Goal: Information Seeking & Learning: Check status

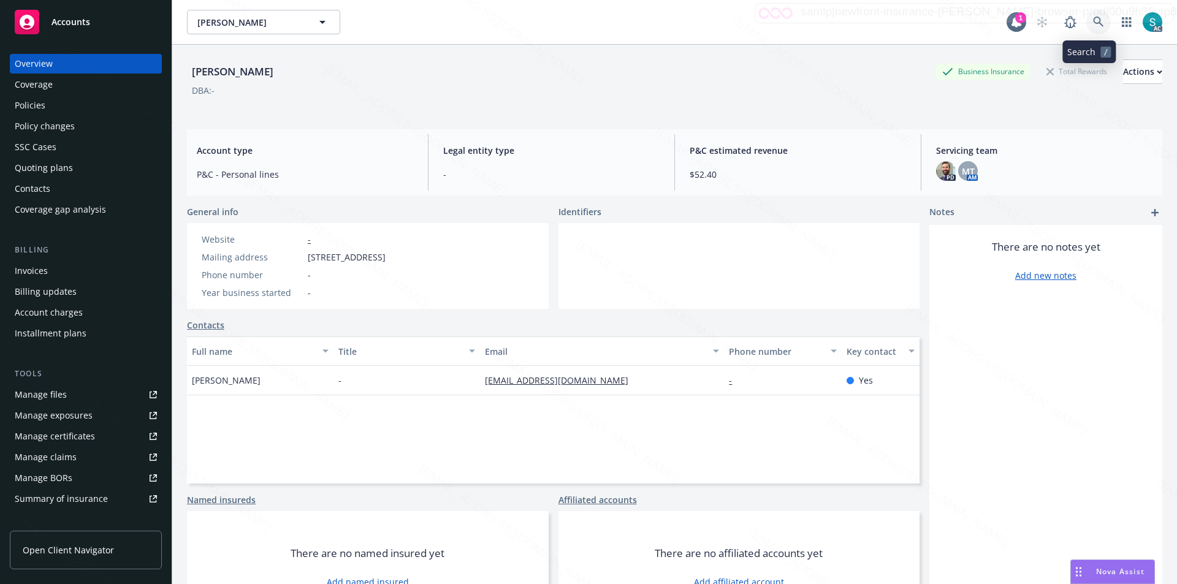
click at [1093, 23] on icon at bounding box center [1098, 22] width 11 height 11
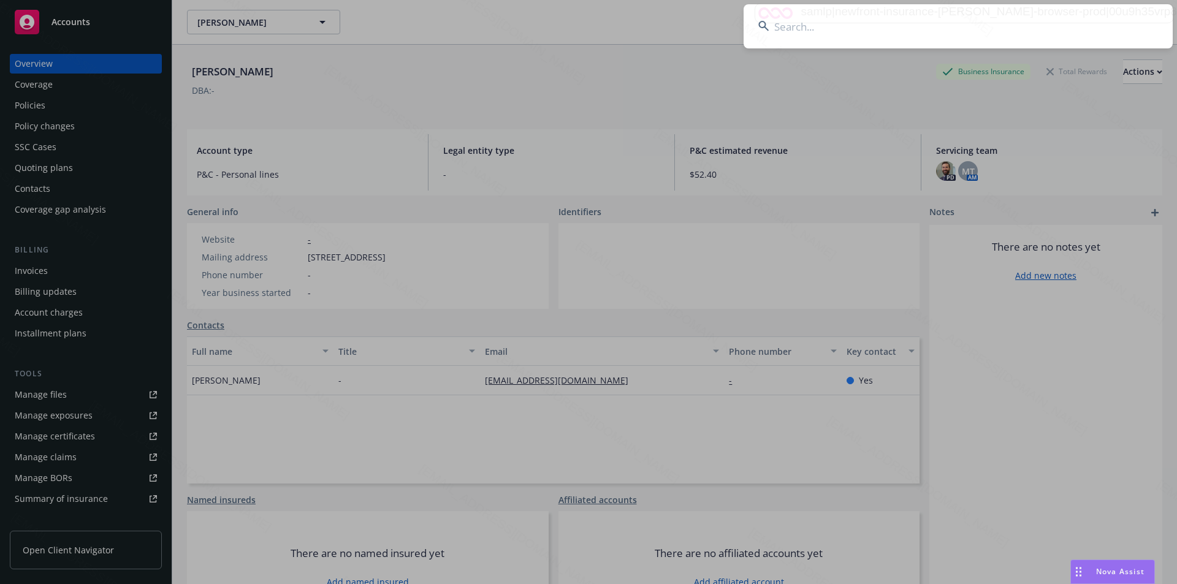
click at [863, 23] on input at bounding box center [958, 26] width 429 height 44
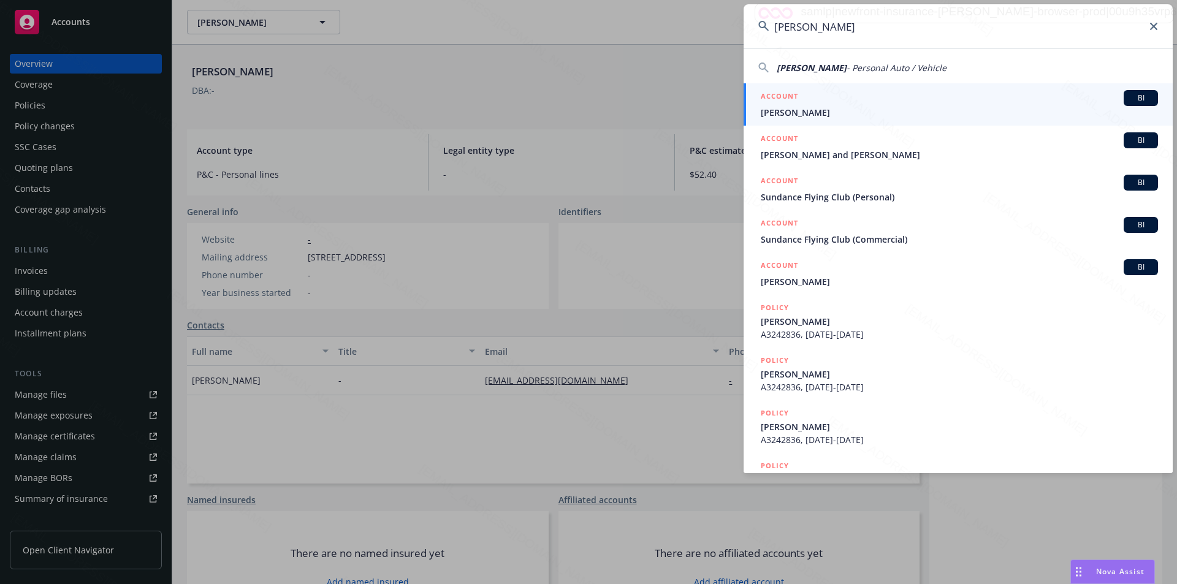
type input "[PERSON_NAME]"
click at [796, 107] on span "[PERSON_NAME]" at bounding box center [959, 112] width 397 height 13
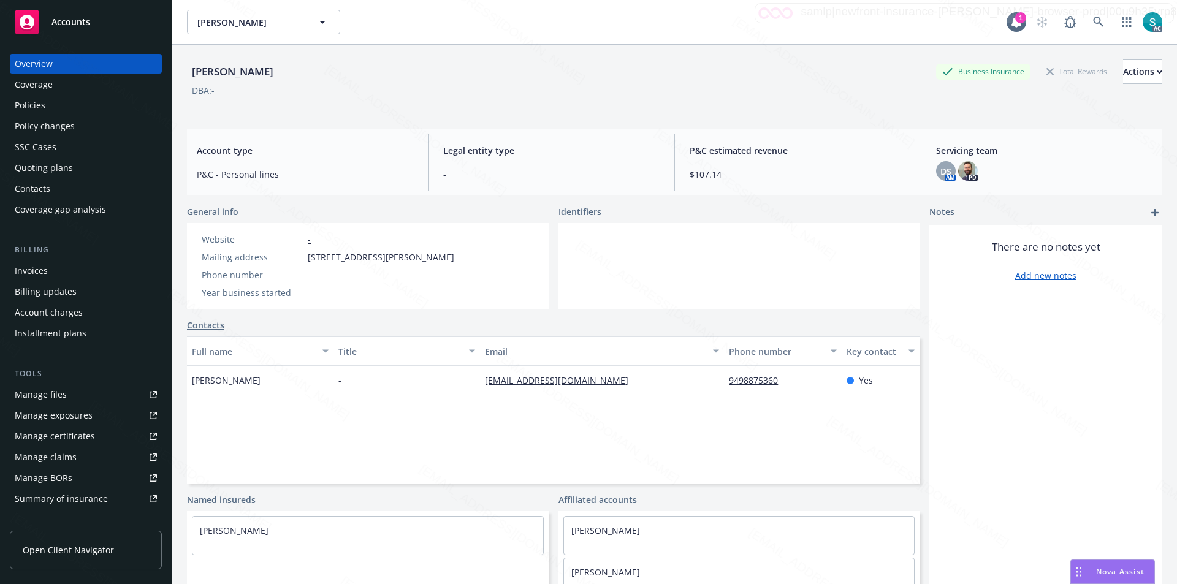
click at [454, 253] on span "[STREET_ADDRESS][PERSON_NAME]" at bounding box center [381, 257] width 146 height 13
copy span "92627"
click at [1093, 25] on icon at bounding box center [1098, 22] width 11 height 11
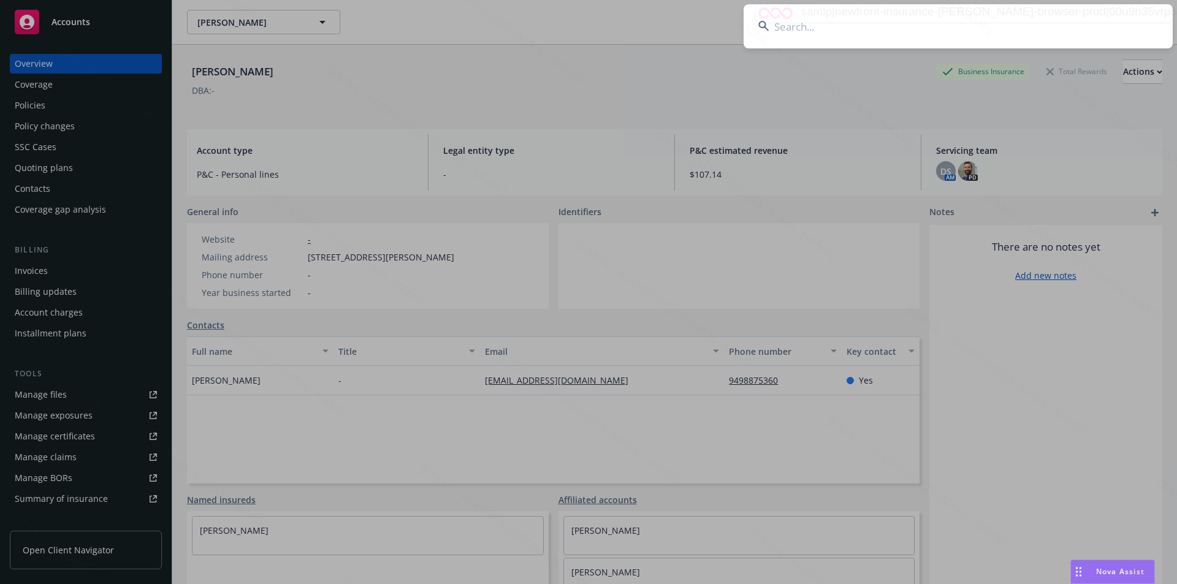
click at [1030, 28] on input at bounding box center [958, 26] width 429 height 44
type input "[PERSON_NAME] & [PERSON_NAME]"
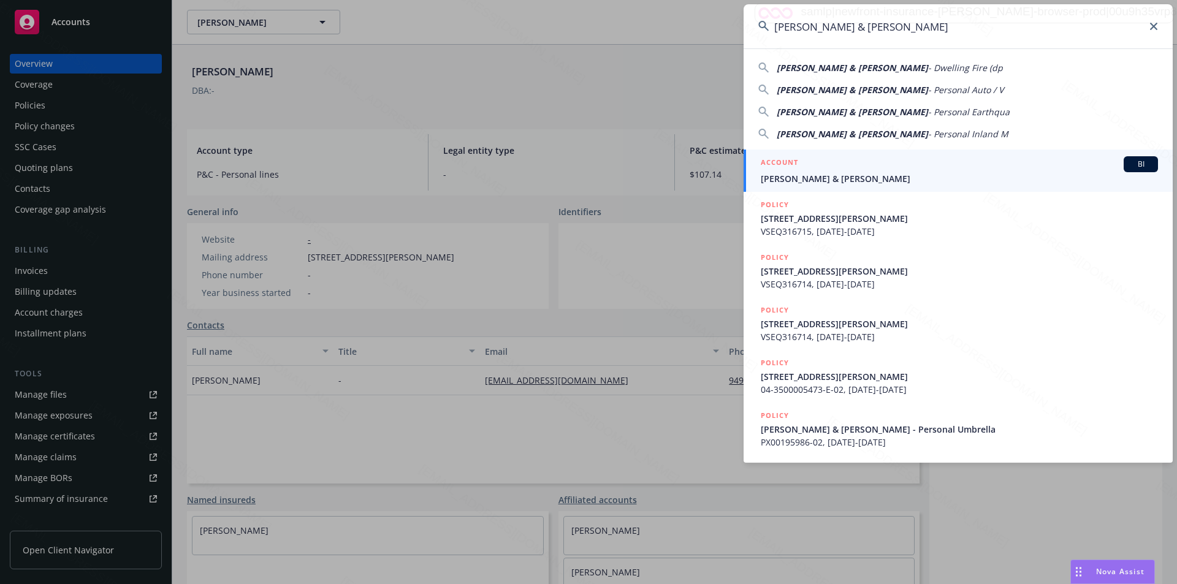
click at [841, 173] on span "[PERSON_NAME] & [PERSON_NAME]" at bounding box center [959, 178] width 397 height 13
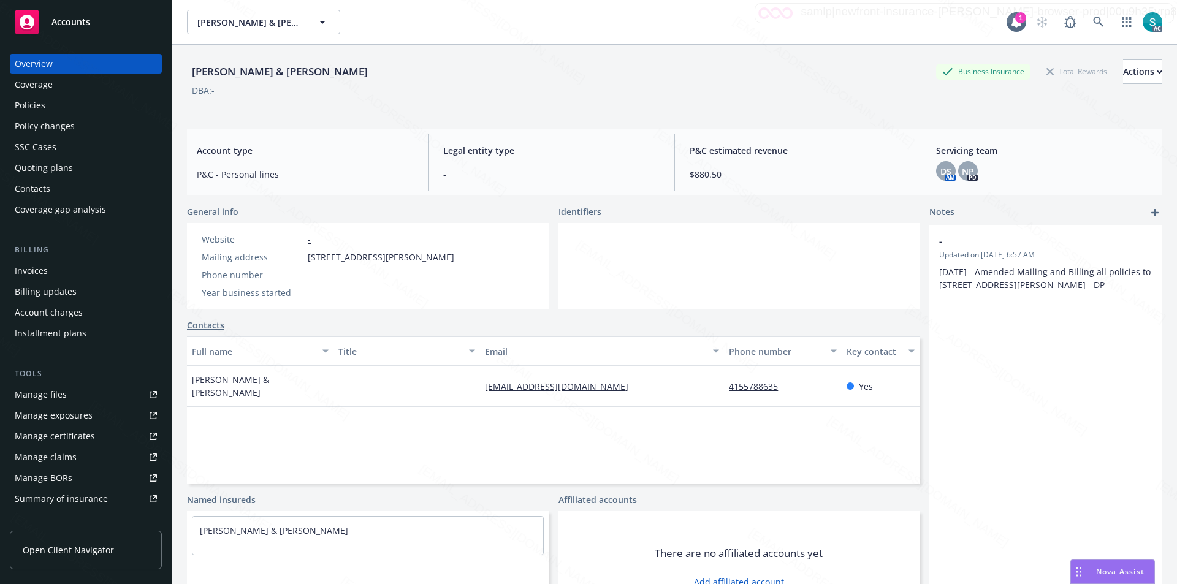
click at [449, 259] on span "[STREET_ADDRESS][PERSON_NAME]" at bounding box center [381, 257] width 146 height 13
copy span "94941"
click at [1093, 23] on icon at bounding box center [1098, 22] width 11 height 11
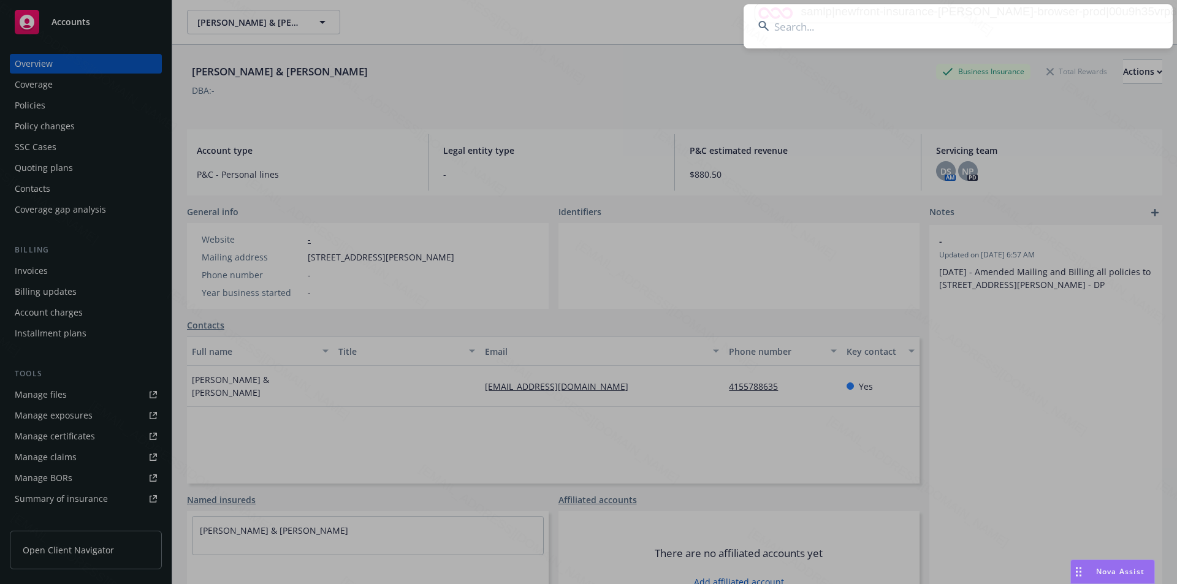
click at [907, 26] on input at bounding box center [958, 26] width 429 height 44
type input "[PERSON_NAME]"
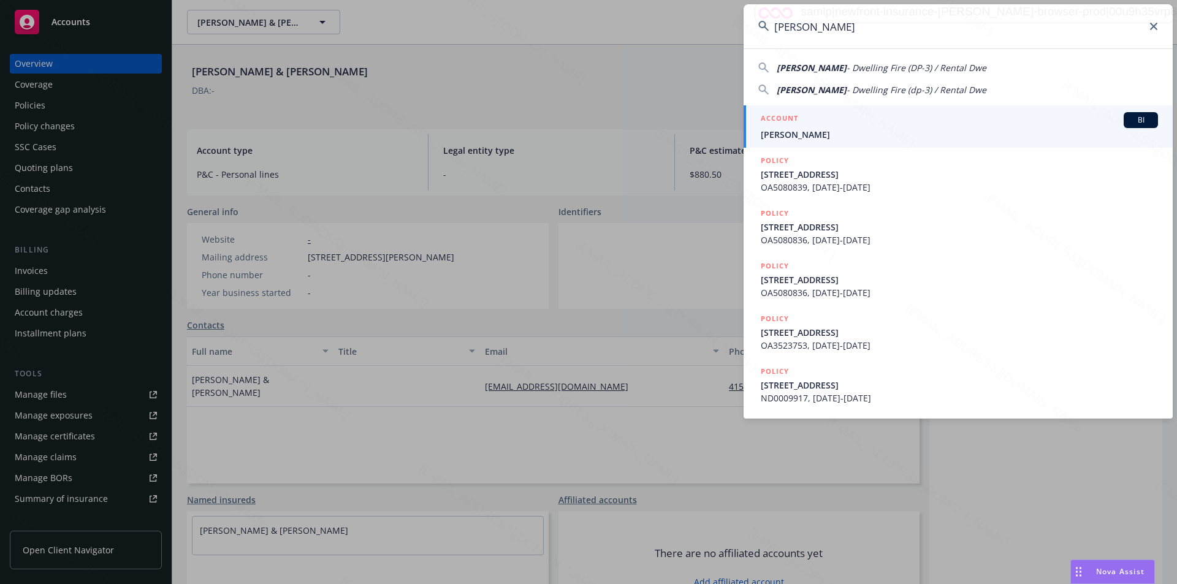
click at [822, 133] on span "[PERSON_NAME]" at bounding box center [959, 134] width 397 height 13
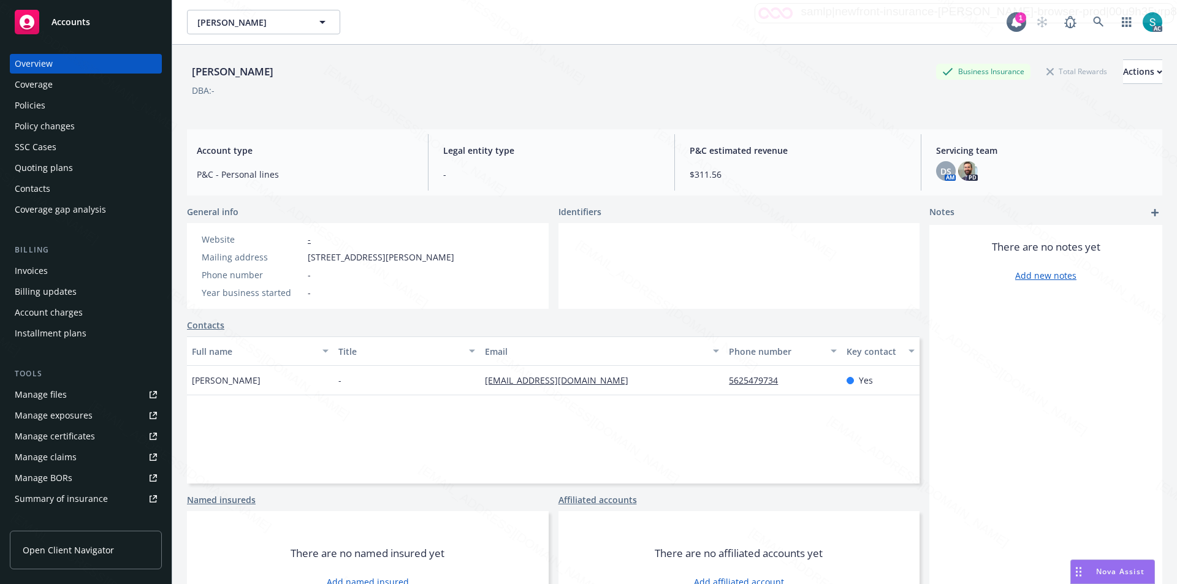
click at [60, 105] on div "Policies" at bounding box center [86, 106] width 142 height 20
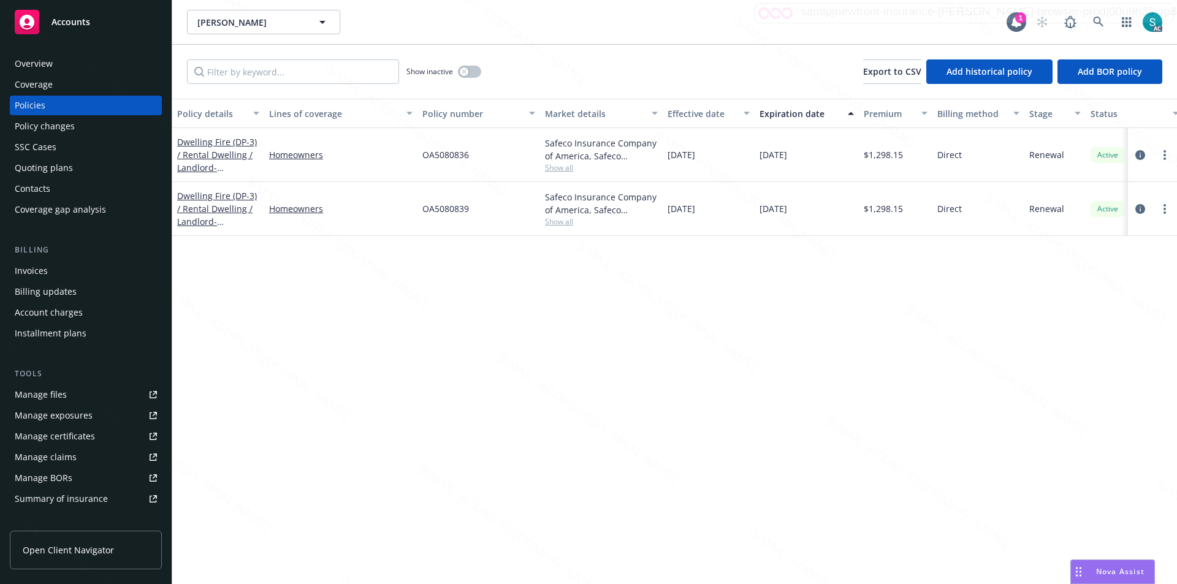
click at [438, 161] on span "OA5080836" at bounding box center [445, 154] width 47 height 13
copy span "OA5080836"
click at [1102, 20] on icon at bounding box center [1098, 22] width 11 height 11
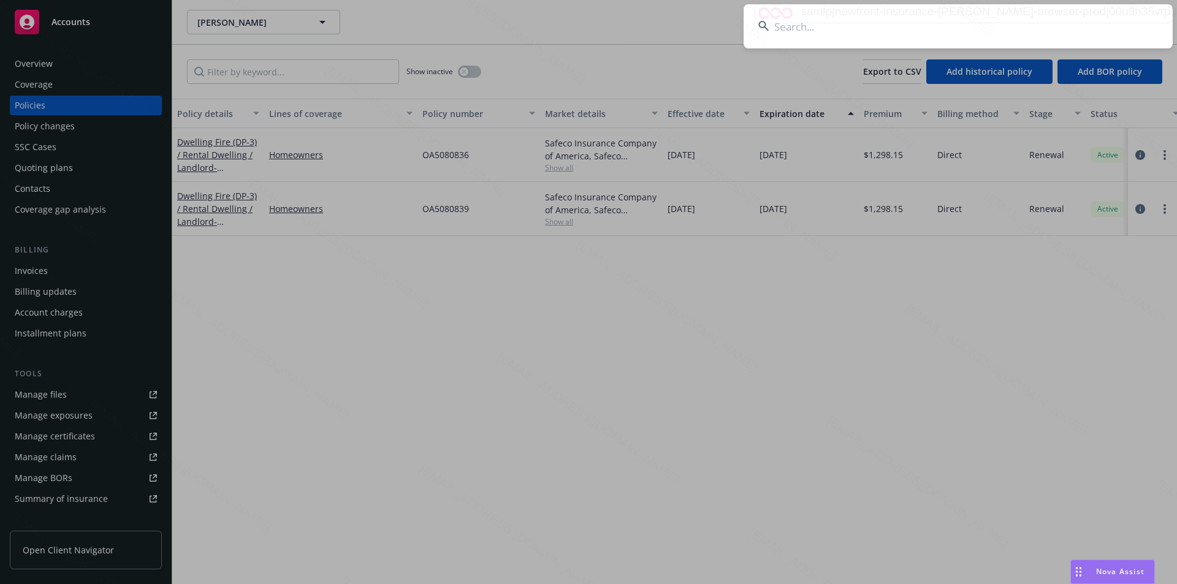
click at [945, 18] on input at bounding box center [958, 26] width 429 height 44
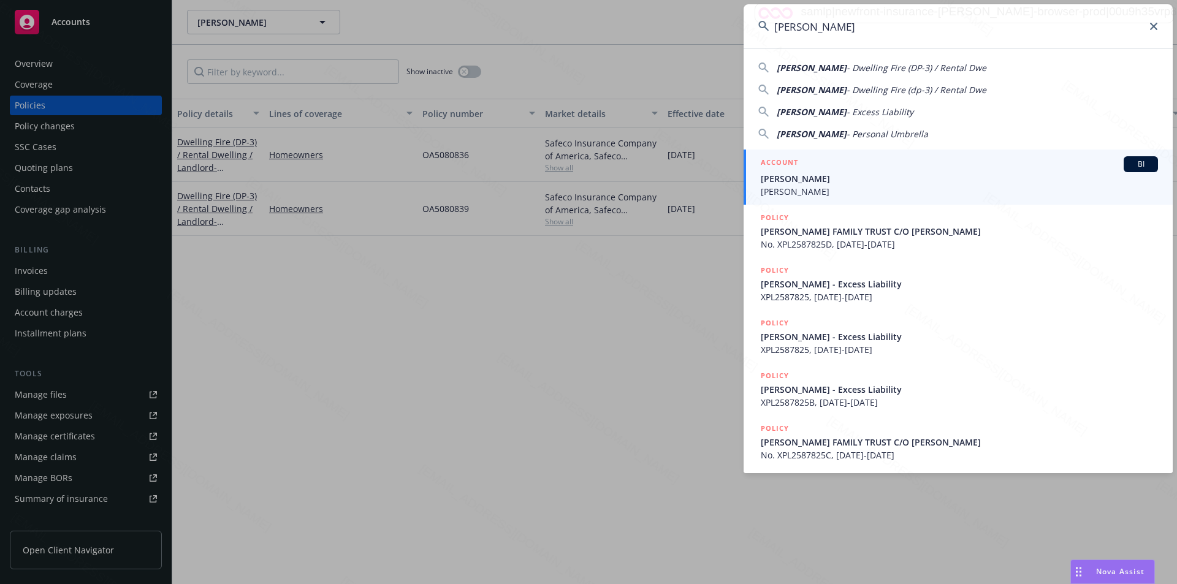
type input "[PERSON_NAME]"
click at [788, 190] on span "[PERSON_NAME]" at bounding box center [959, 191] width 397 height 13
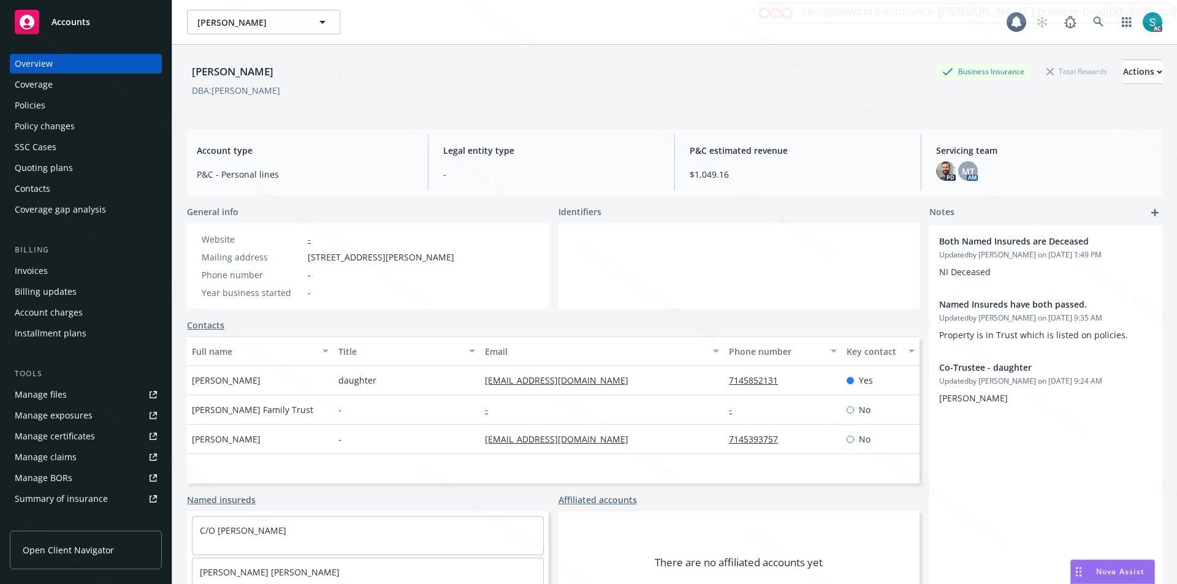
click at [45, 104] on div "Policies" at bounding box center [86, 106] width 142 height 20
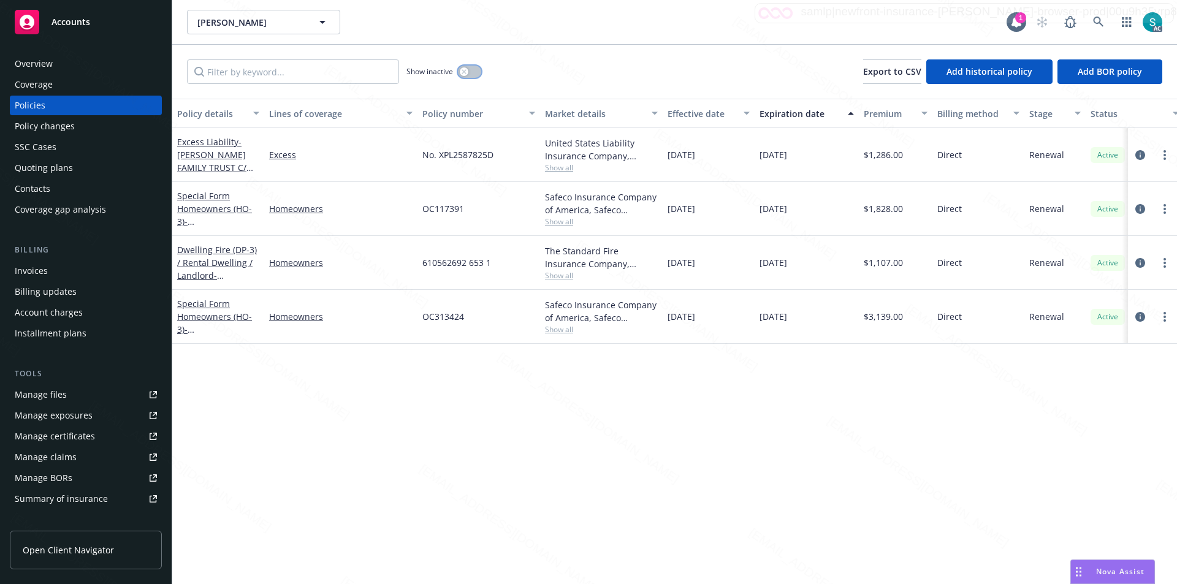
click at [469, 75] on button "button" at bounding box center [469, 72] width 23 height 12
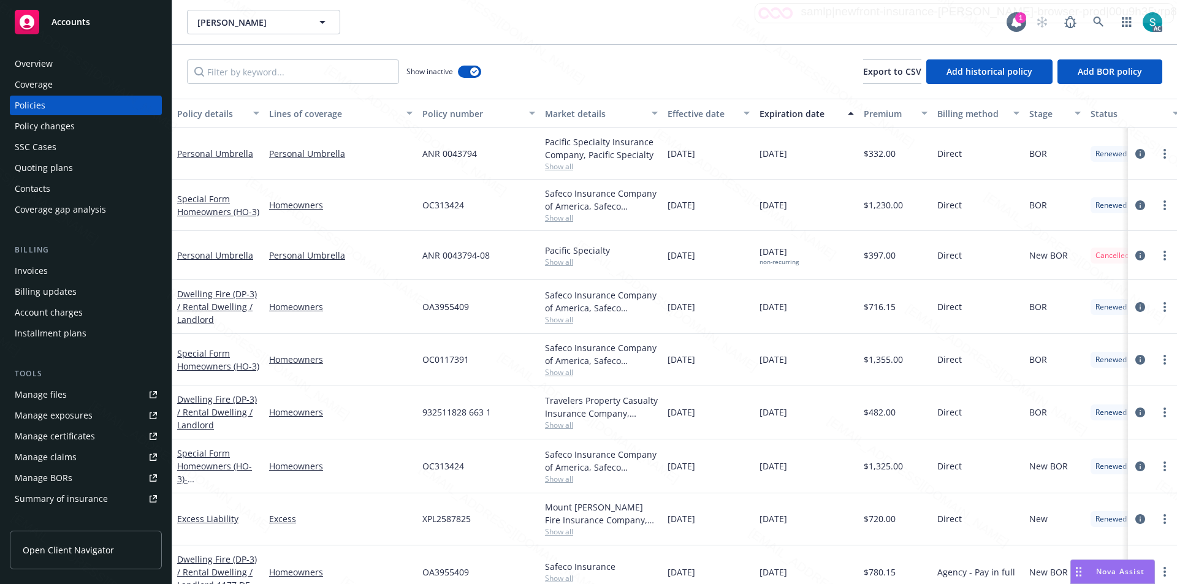
click at [790, 113] on div "Expiration date" at bounding box center [799, 113] width 81 height 13
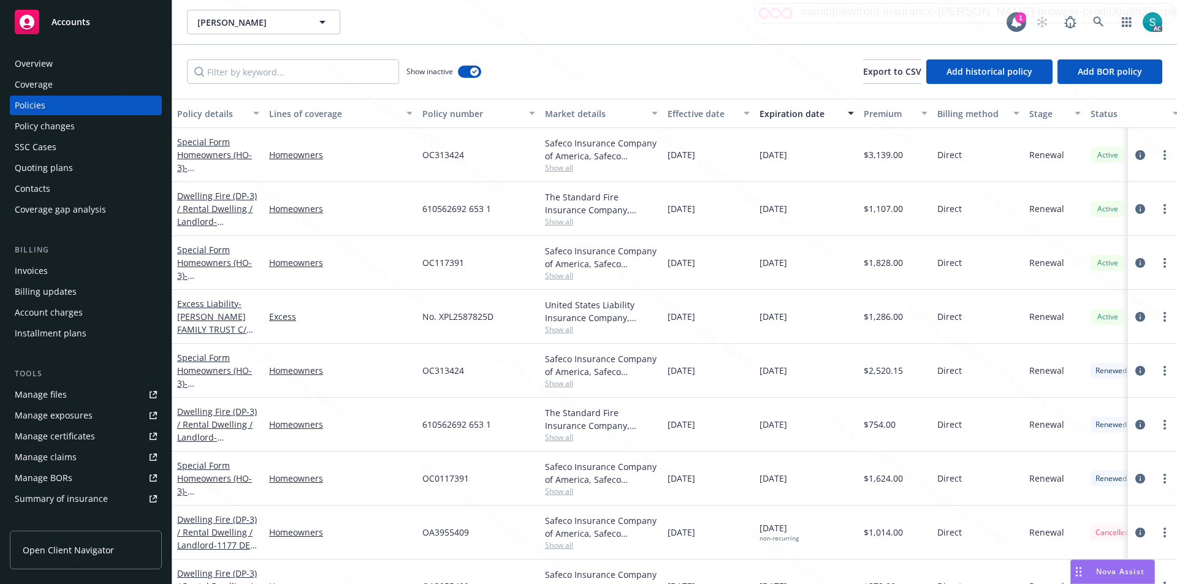
click at [790, 113] on div "Expiration date" at bounding box center [799, 113] width 81 height 13
